Goal: Information Seeking & Learning: Learn about a topic

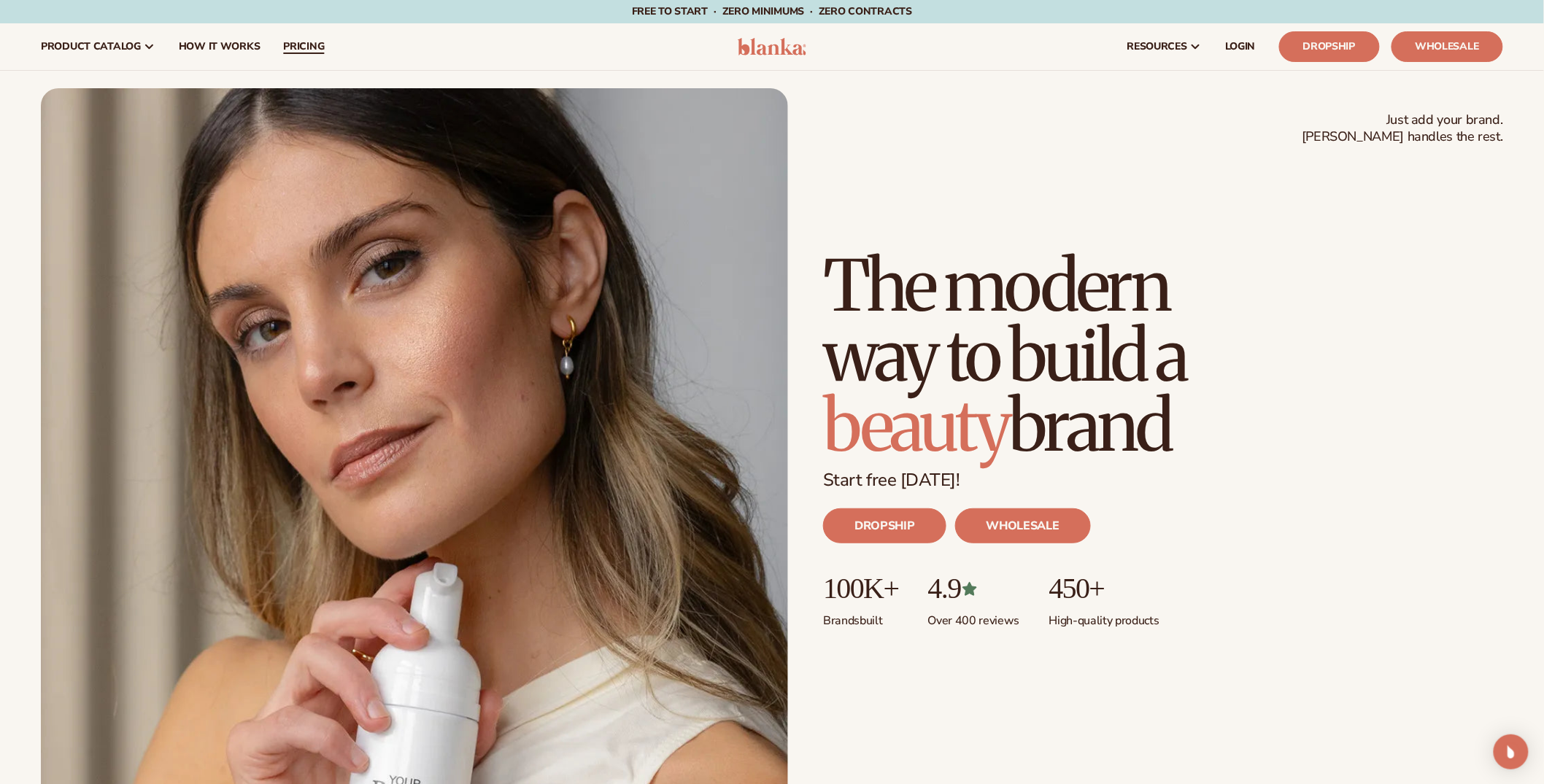
click at [309, 32] on link "pricing" at bounding box center [304, 46] width 64 height 47
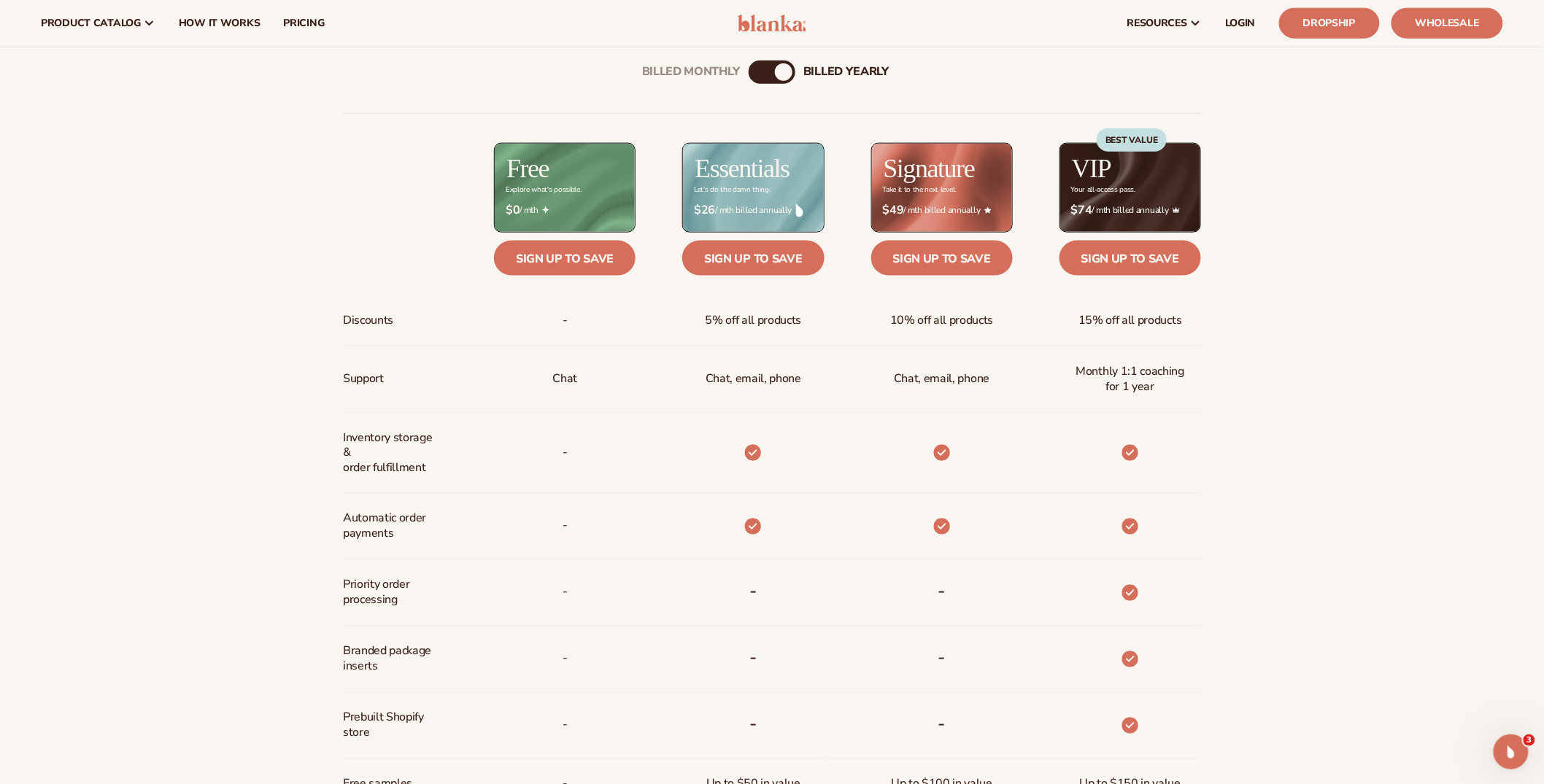
scroll to position [541, 0]
